Goal: Navigation & Orientation: Find specific page/section

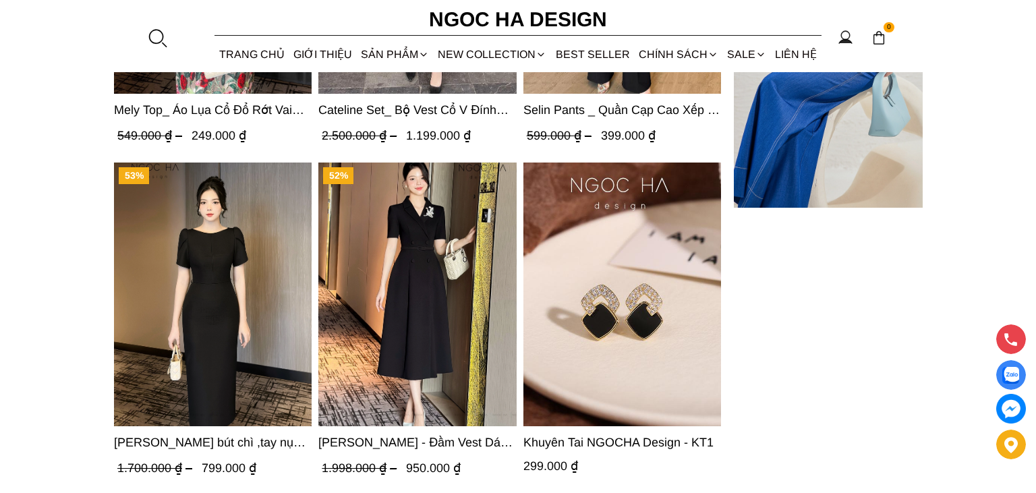
scroll to position [5001, 0]
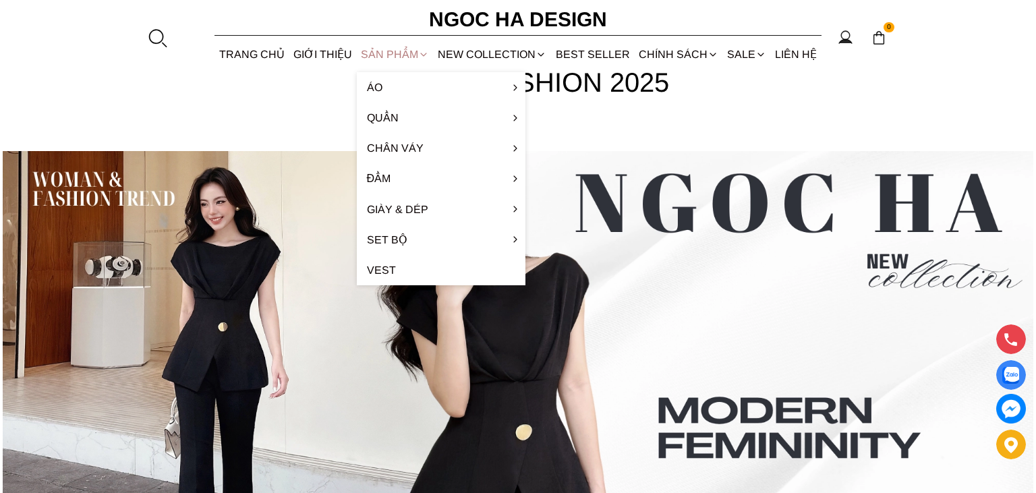
click at [377, 55] on div "SẢN PHẨM" at bounding box center [395, 54] width 77 height 36
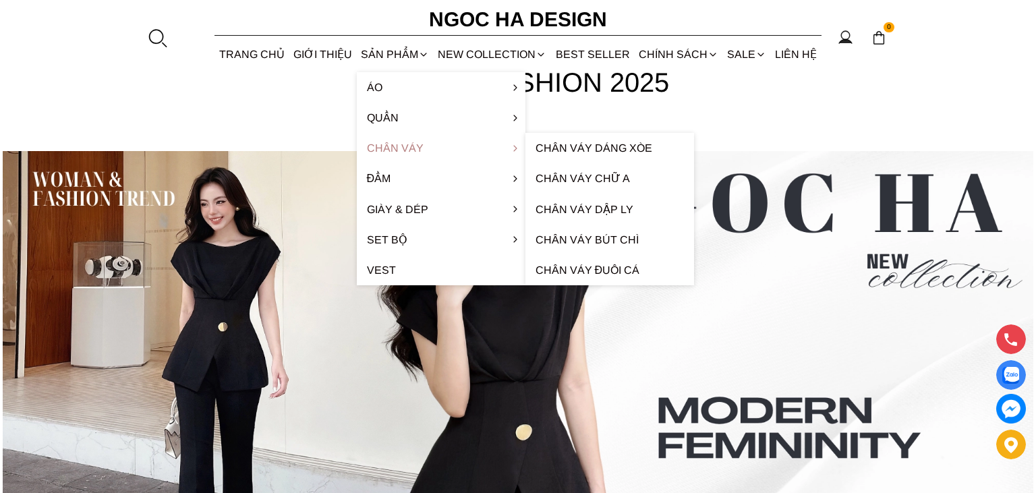
click at [477, 145] on link "Chân váy" at bounding box center [441, 148] width 169 height 30
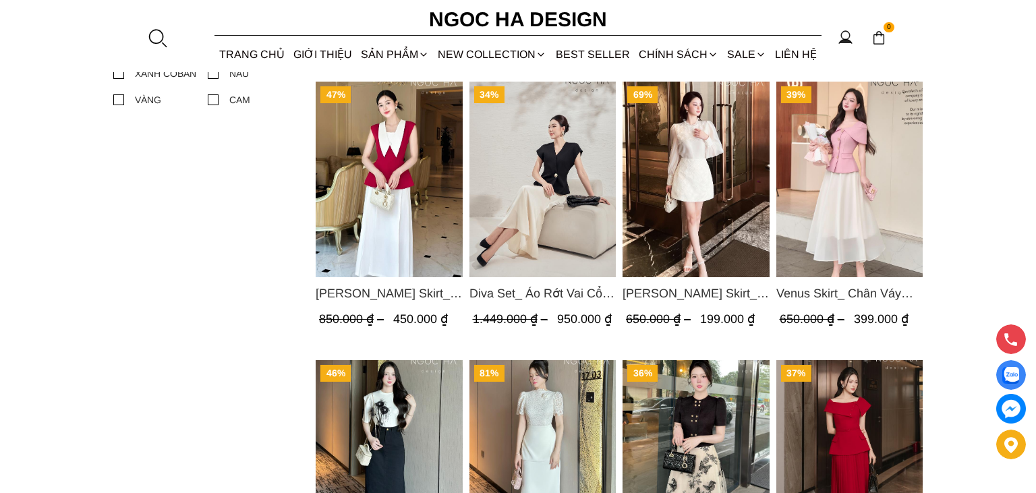
scroll to position [451, 0]
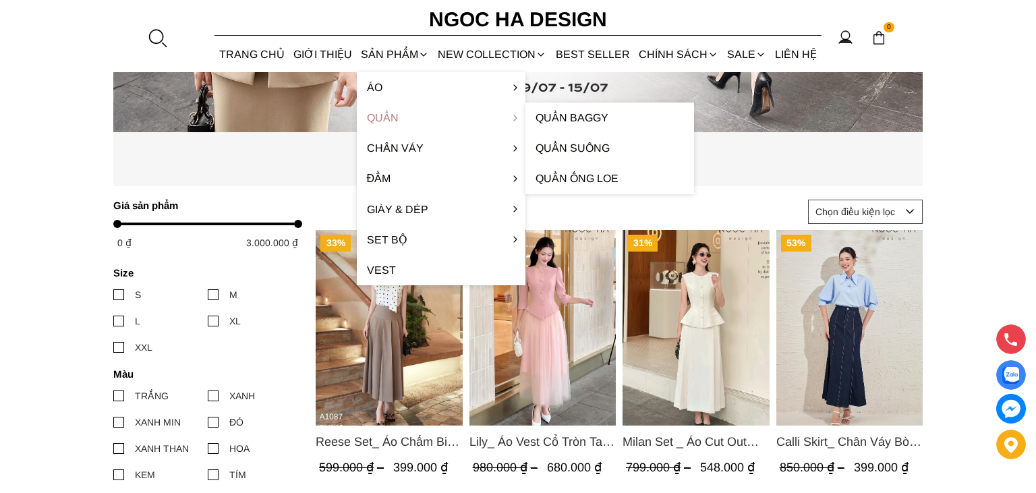
click at [438, 111] on link "Quần" at bounding box center [441, 117] width 169 height 30
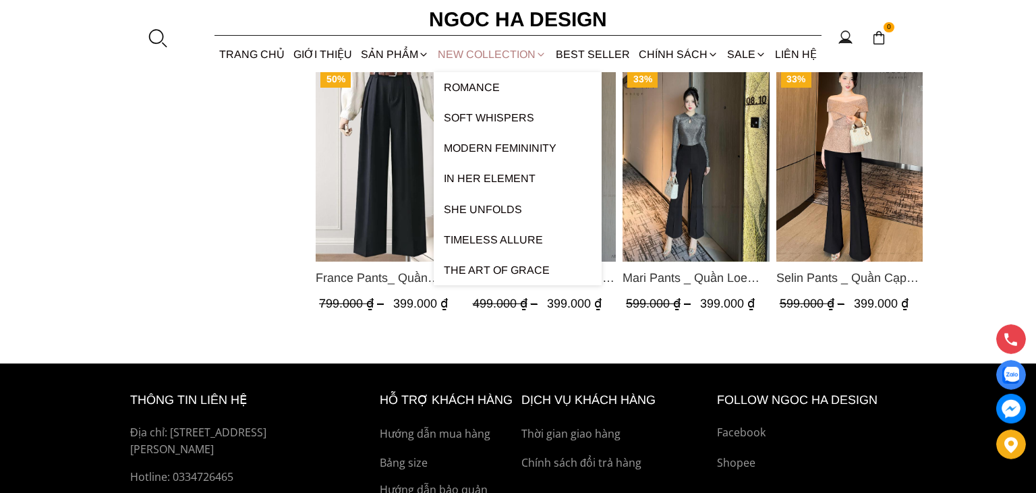
scroll to position [1139, 0]
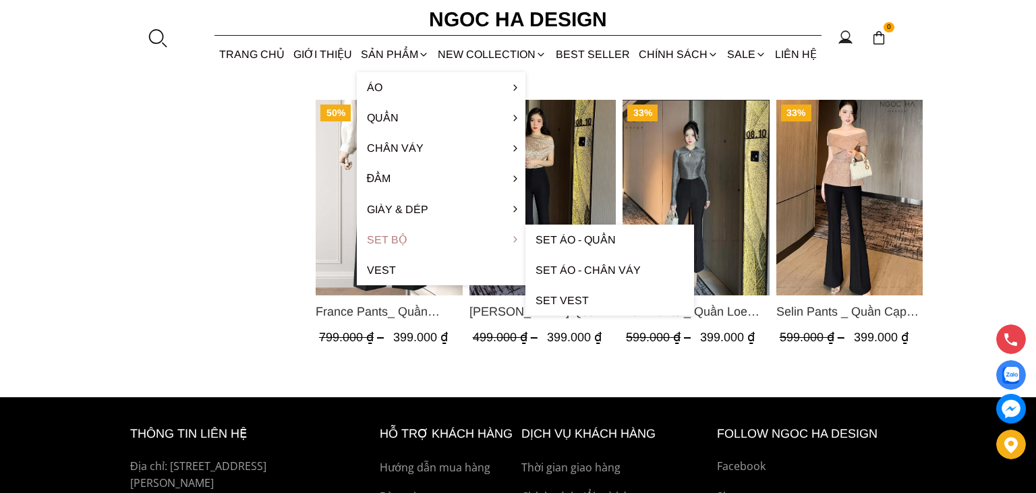
click at [441, 244] on link "Set Bộ" at bounding box center [441, 240] width 169 height 30
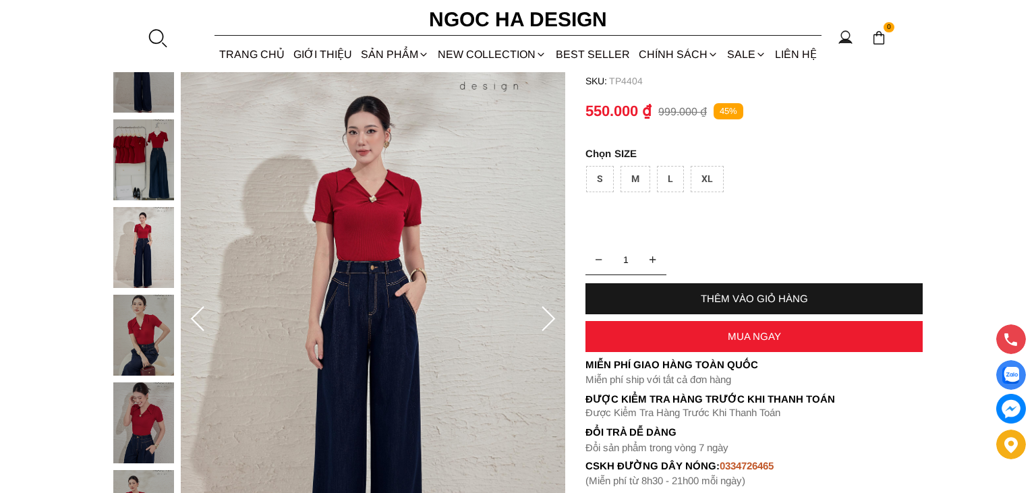
scroll to position [213, 0]
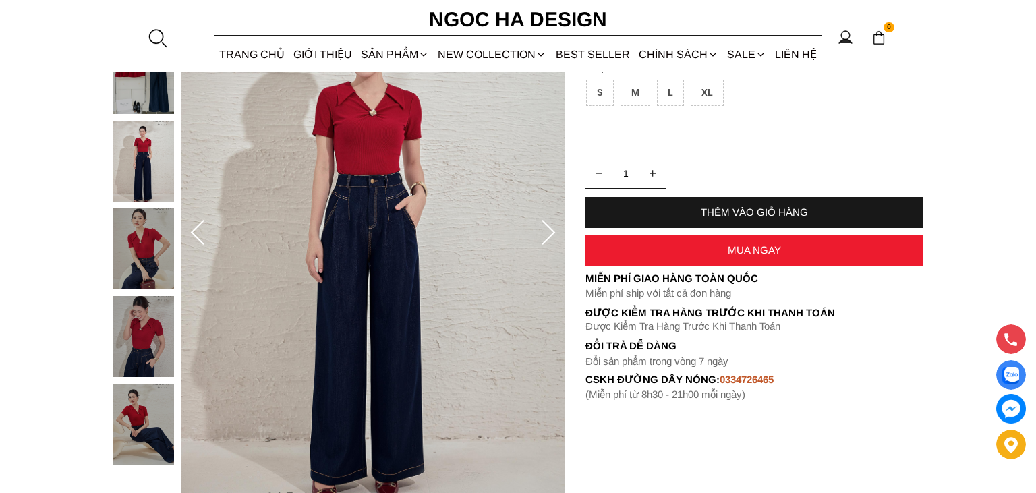
click at [136, 446] on div at bounding box center [146, 208] width 67 height 526
click at [554, 229] on icon at bounding box center [548, 233] width 27 height 27
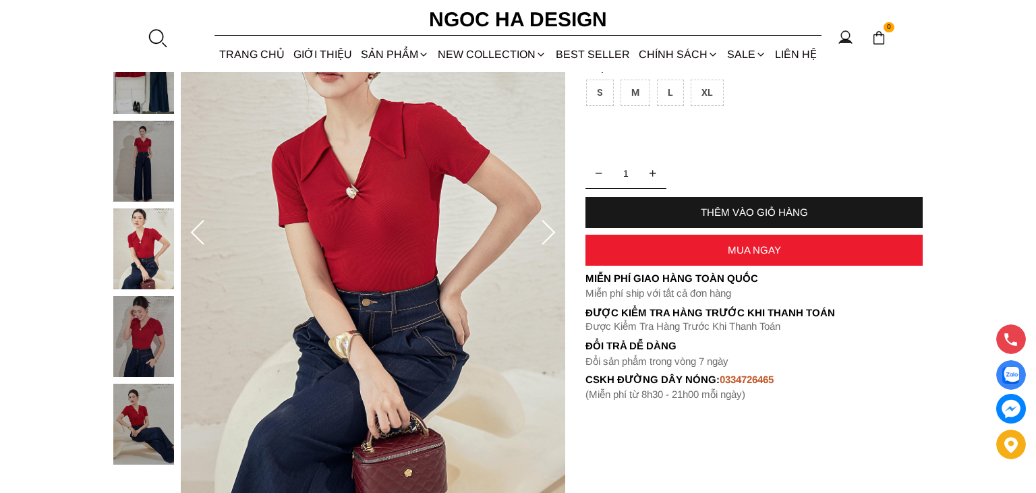
click at [554, 229] on icon at bounding box center [548, 233] width 27 height 27
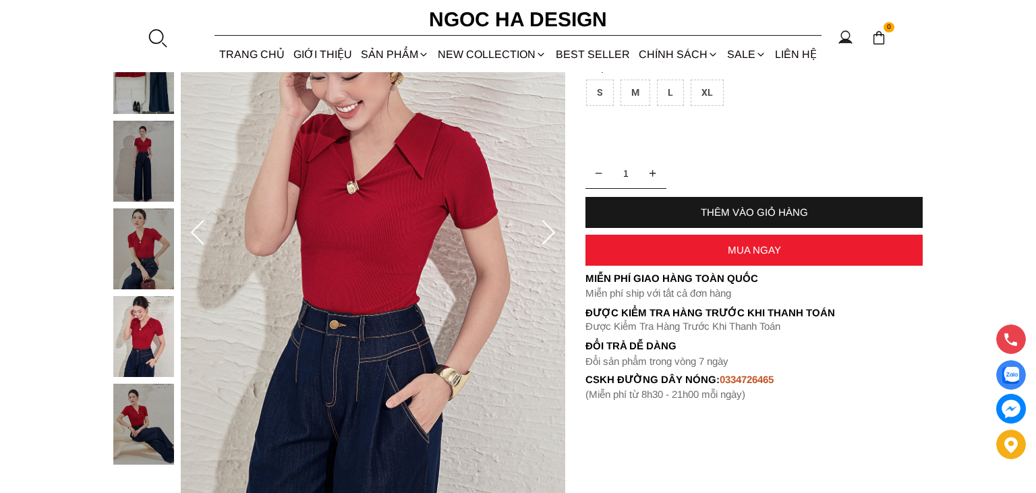
click at [554, 229] on icon at bounding box center [548, 233] width 27 height 27
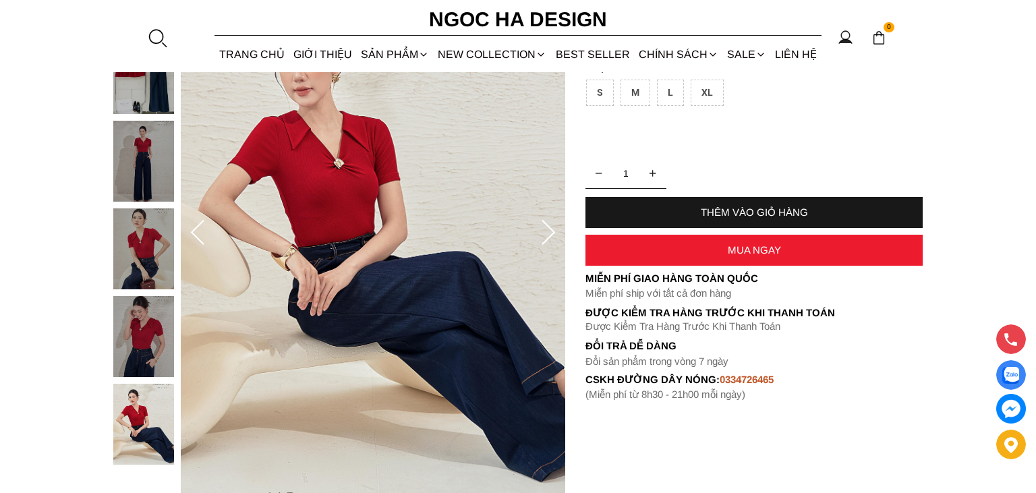
click at [554, 229] on icon at bounding box center [548, 233] width 27 height 27
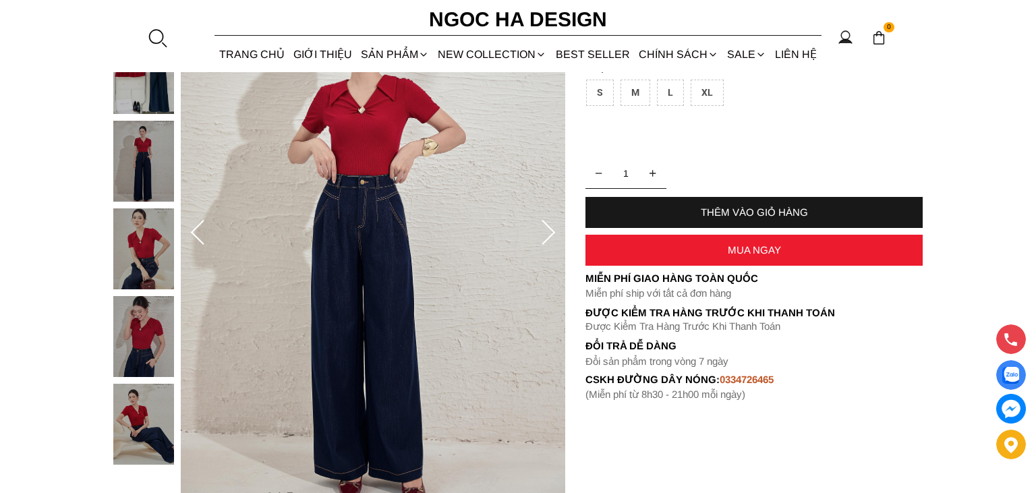
click at [554, 229] on icon at bounding box center [548, 233] width 27 height 27
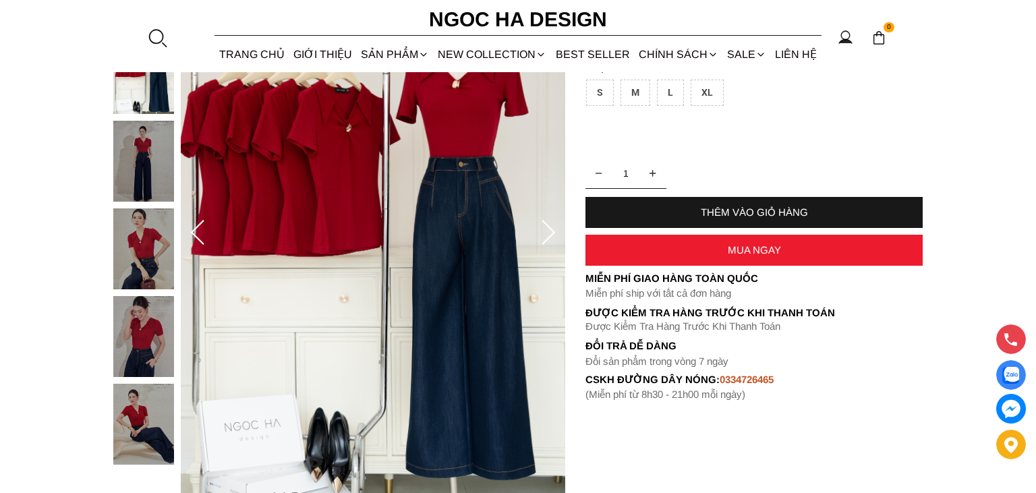
click at [554, 229] on icon at bounding box center [548, 233] width 27 height 27
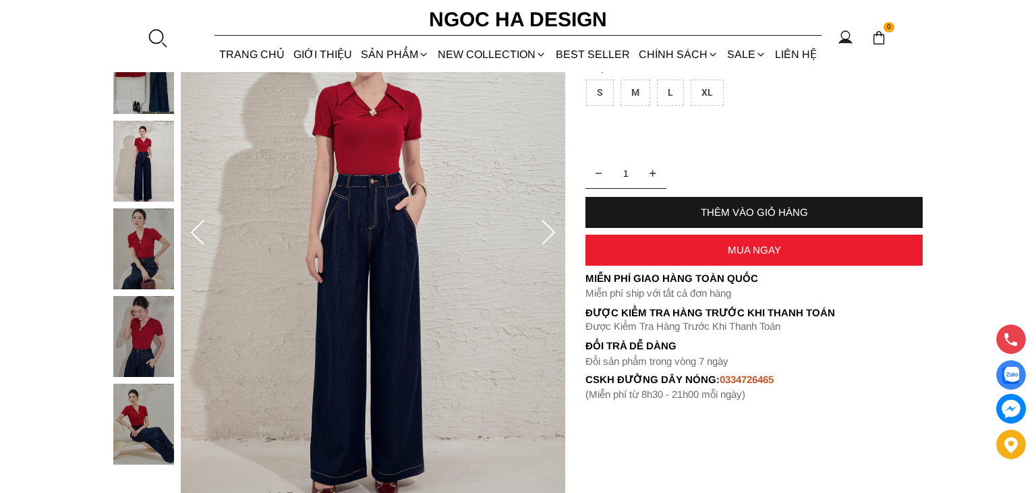
click at [554, 229] on icon at bounding box center [548, 233] width 27 height 27
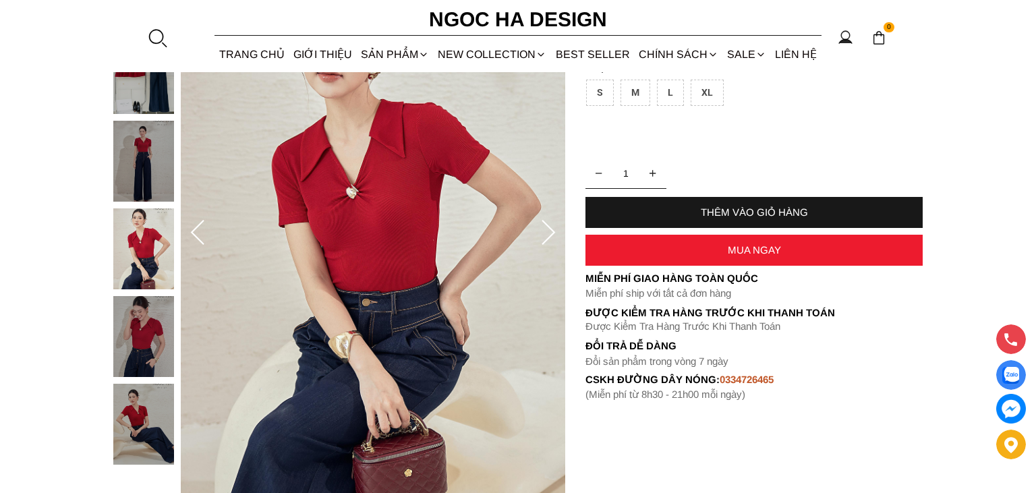
click at [554, 229] on icon at bounding box center [548, 233] width 27 height 27
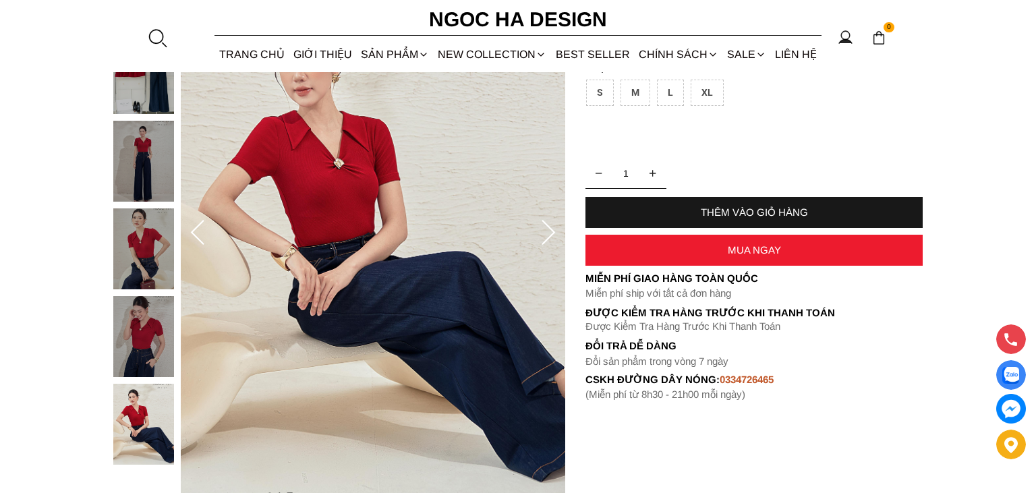
click at [554, 229] on icon at bounding box center [548, 233] width 27 height 27
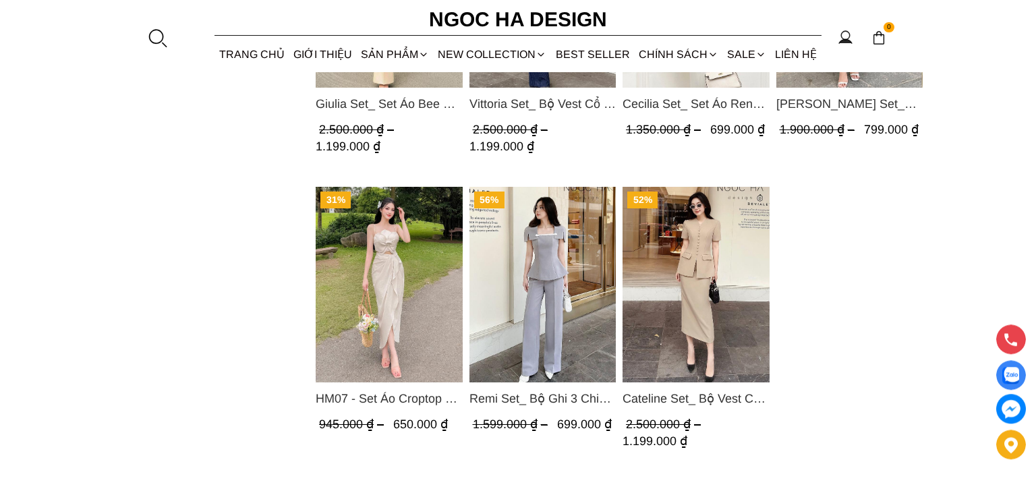
scroll to position [1068, 0]
click at [469, 22] on h6 "Ngoc Ha Design" at bounding box center [518, 19] width 202 height 32
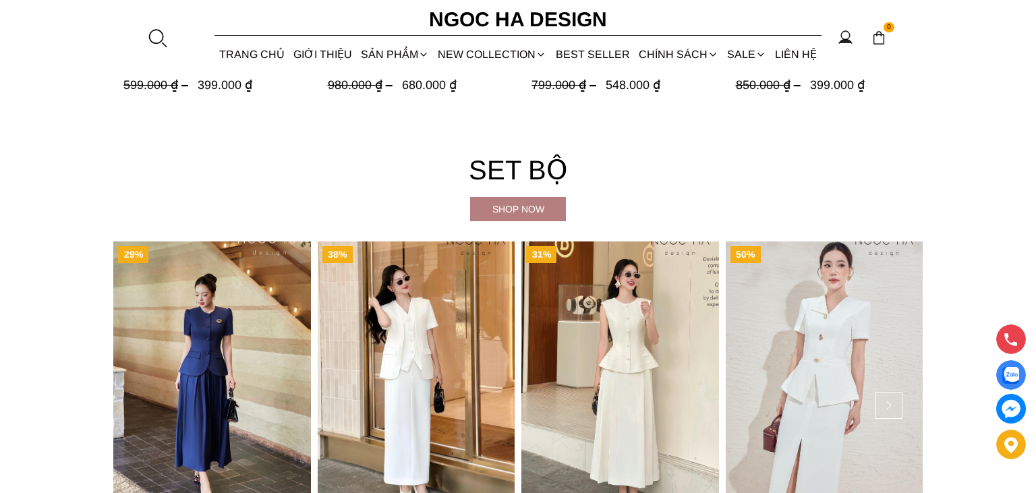
scroll to position [3204, 0]
